Goal: Task Accomplishment & Management: Complete application form

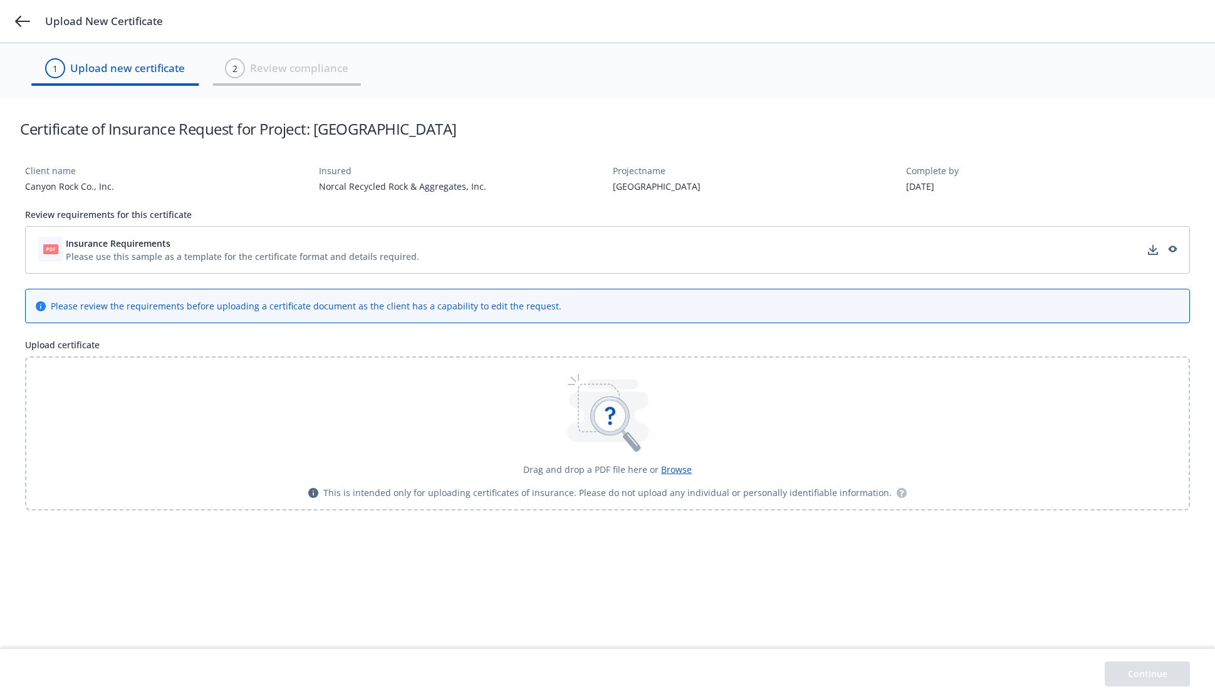
click at [1048, 389] on div "Drag and drop a PDF file here or Browse This is intended only for uploading cer…" at bounding box center [607, 434] width 1165 height 154
